Goal: Task Accomplishment & Management: Use online tool/utility

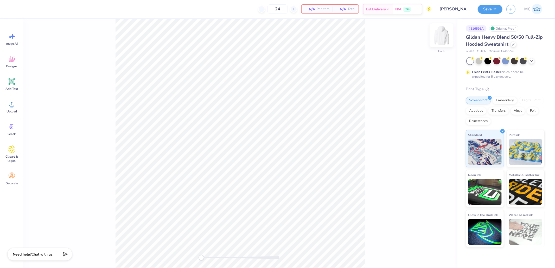
click at [441, 35] on img at bounding box center [441, 35] width 21 height 21
click at [10, 105] on icon at bounding box center [12, 104] width 8 height 8
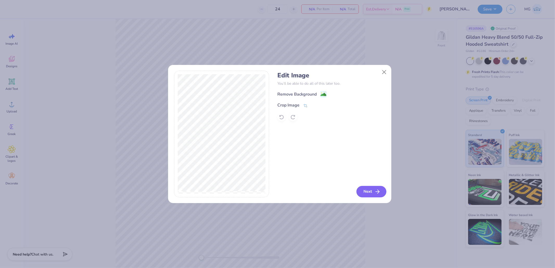
click at [374, 193] on icon "button" at bounding box center [377, 192] width 6 height 6
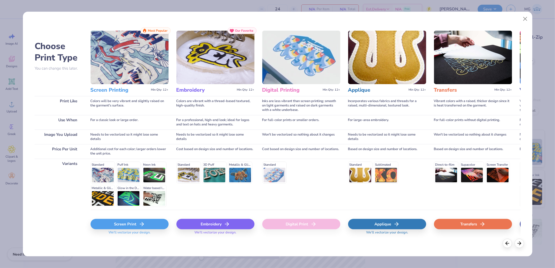
click at [476, 225] on div "Transfers" at bounding box center [473, 224] width 78 height 10
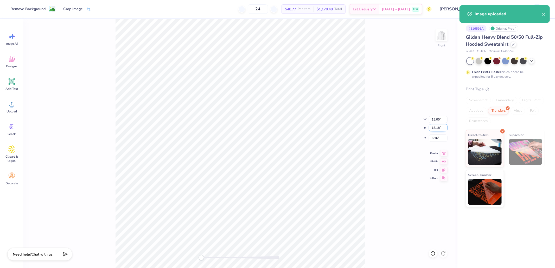
click at [437, 129] on input "18.18" at bounding box center [438, 127] width 19 height 7
type input "15"
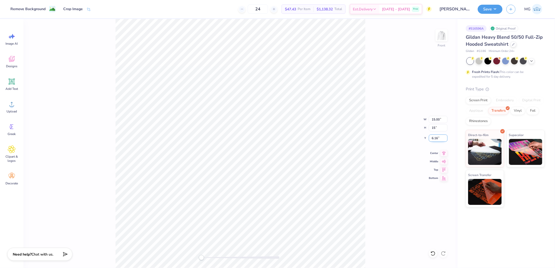
click at [438, 137] on input "6.16" at bounding box center [438, 138] width 19 height 7
type input "6"
click at [441, 34] on img at bounding box center [441, 35] width 21 height 21
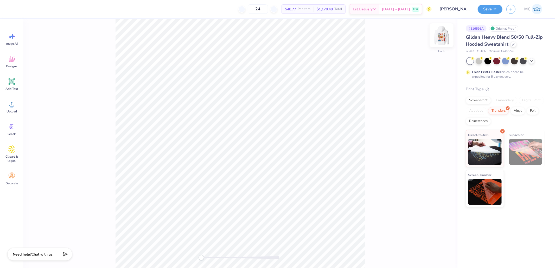
click at [441, 35] on img at bounding box center [441, 35] width 21 height 21
click at [437, 136] on input "6.04" at bounding box center [438, 138] width 19 height 7
type input "6"
click at [373, 107] on div "Front W 12.38 12.38 " H 15.00 15.00 " Y 6 6 " Center Middle Top Bottom" at bounding box center [240, 143] width 434 height 249
click at [446, 154] on icon at bounding box center [443, 153] width 7 height 6
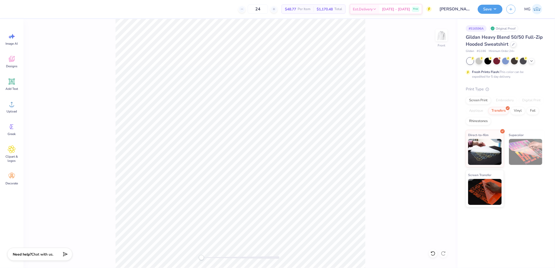
click at [435, 38] on div "Front" at bounding box center [240, 143] width 434 height 249
click at [445, 35] on img at bounding box center [441, 35] width 21 height 21
click at [8, 104] on icon at bounding box center [12, 104] width 8 height 8
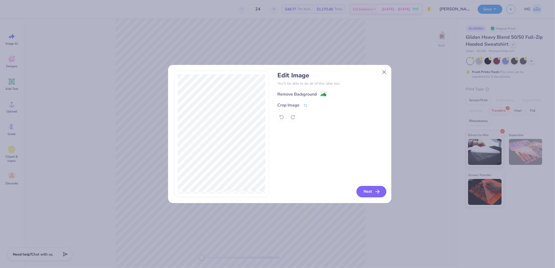
click at [381, 191] on button "Next" at bounding box center [371, 191] width 30 height 11
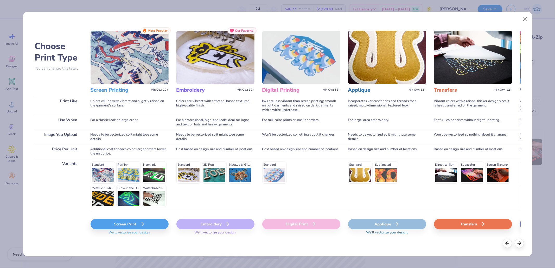
click at [476, 224] on div "Transfers" at bounding box center [473, 224] width 78 height 10
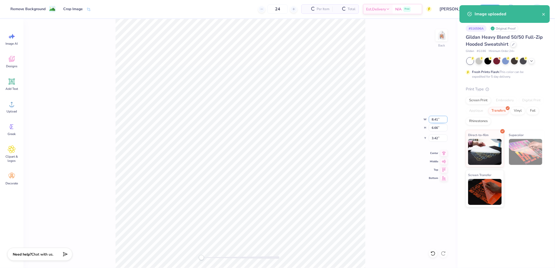
click at [435, 118] on input "8.41" at bounding box center [438, 119] width 19 height 7
type input "4"
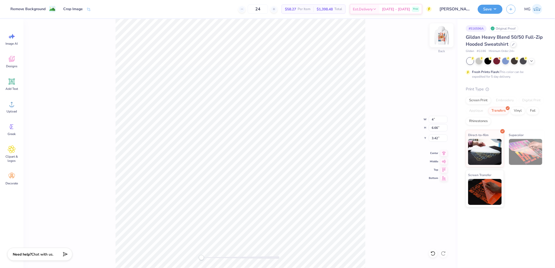
click at [444, 35] on img at bounding box center [441, 35] width 21 height 21
type input "12.38"
type input "15.00"
type input "6.00"
click at [443, 38] on img at bounding box center [441, 35] width 21 height 21
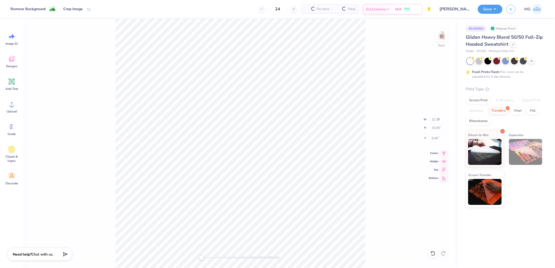
type input "8.45"
type input "10.24"
type input "2.72"
click at [440, 115] on div "Back W 4.00 4.00 " H 3.16 3.16 " Y 5.17 5.17 " Center Middle Top Bottom" at bounding box center [240, 143] width 434 height 249
click at [439, 123] on input "4.00" at bounding box center [438, 119] width 19 height 7
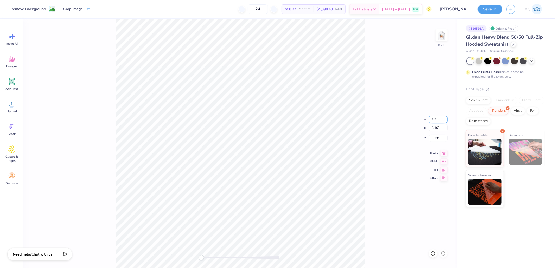
type input "3.5"
click at [443, 32] on img at bounding box center [441, 35] width 21 height 21
type input "3.19"
type input "2.52"
type input "6.04"
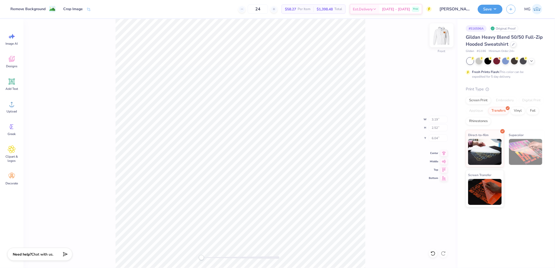
click at [441, 37] on img at bounding box center [441, 35] width 21 height 21
type input "3.50"
type input "2.77"
type input "3.42"
click at [436, 137] on input "3.42" at bounding box center [438, 138] width 19 height 7
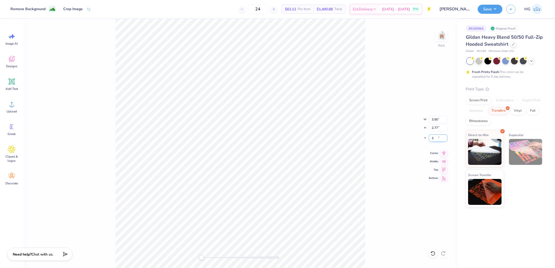
type input "3"
click at [440, 35] on img at bounding box center [441, 35] width 21 height 21
type input "3.64"
type input "2.88"
type input "6.04"
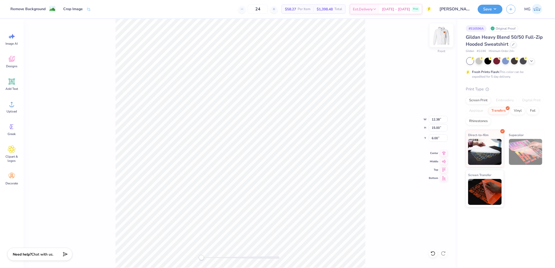
click at [447, 40] on div at bounding box center [441, 35] width 24 height 24
type input "8.45"
type input "10.24"
type input "2.72"
type input "3.50"
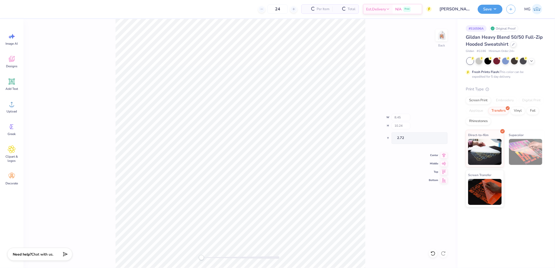
type input "2.77"
type input "3.00"
click at [374, 64] on div "Back W 3.50 3.50 " H 2.77 2.77 " Y 3.00 3.00 " Center Middle Top Bottom" at bounding box center [240, 143] width 434 height 249
click at [498, 4] on button "Save" at bounding box center [490, 8] width 25 height 9
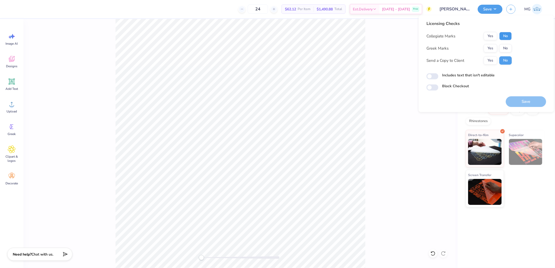
drag, startPoint x: 500, startPoint y: 37, endPoint x: 496, endPoint y: 41, distance: 5.9
click at [500, 38] on button "No" at bounding box center [505, 36] width 12 height 8
click at [484, 49] on button "Yes" at bounding box center [491, 48] width 14 height 8
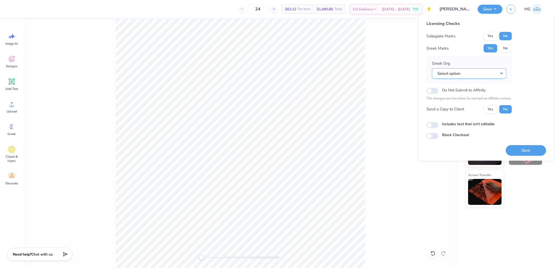
click at [461, 69] on button "Select option" at bounding box center [469, 73] width 74 height 11
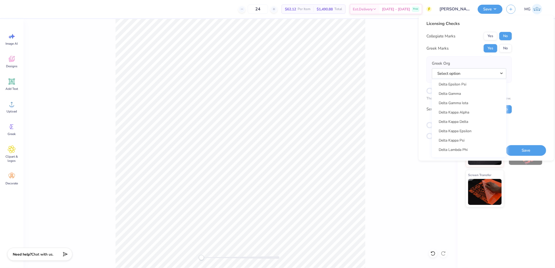
scroll to position [1171, 0]
click at [456, 93] on link "Delta Delta Delta" at bounding box center [469, 94] width 70 height 9
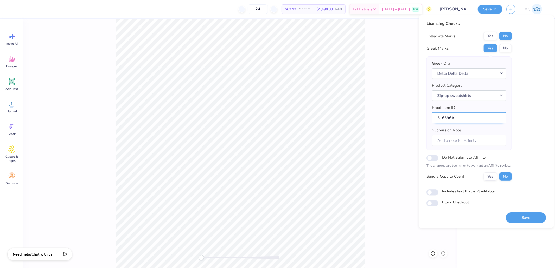
click at [460, 119] on input "516596A" at bounding box center [469, 117] width 74 height 11
drag, startPoint x: 464, startPoint y: 137, endPoint x: 465, endPoint y: 124, distance: 12.6
click at [464, 137] on input "Submission Note" at bounding box center [469, 140] width 74 height 11
click at [466, 125] on div "Greek Org Delta Delta Delta Acacia Actuarial Society [PERSON_NAME] Society Adel…" at bounding box center [469, 104] width 74 height 86
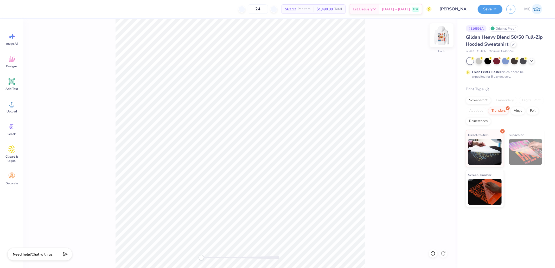
click at [445, 35] on img at bounding box center [441, 35] width 21 height 21
click at [487, 9] on button "Save" at bounding box center [490, 8] width 25 height 9
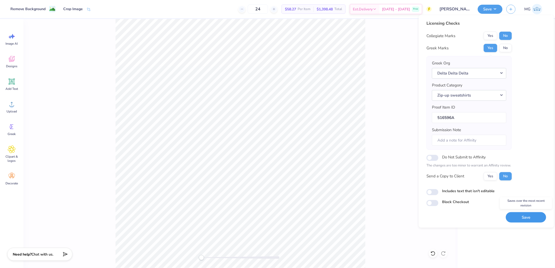
click at [521, 217] on button "Save" at bounding box center [526, 217] width 40 height 11
